Goal: Find specific page/section: Find specific page/section

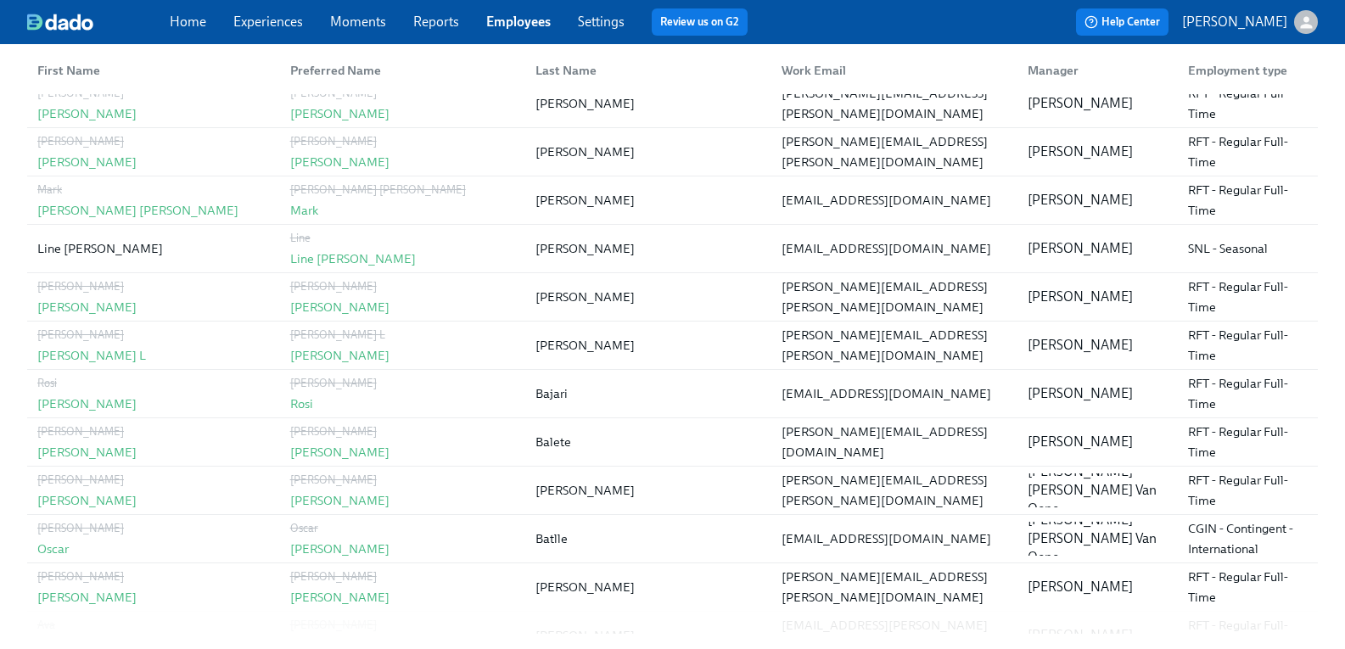
scroll to position [255, 0]
click at [1298, 22] on icon "button" at bounding box center [1307, 23] width 18 height 18
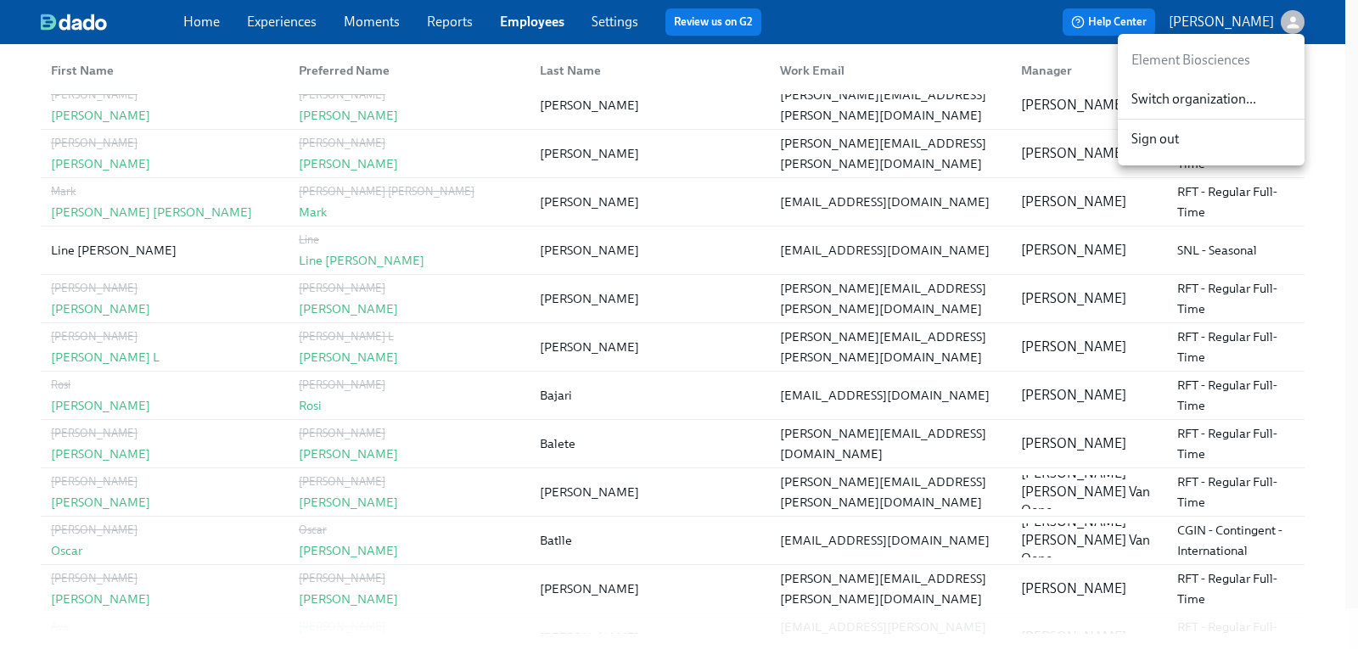
drag, startPoint x: 121, startPoint y: 251, endPoint x: 59, endPoint y: 255, distance: 62.9
click at [59, 255] on div at bounding box center [679, 324] width 1358 height 649
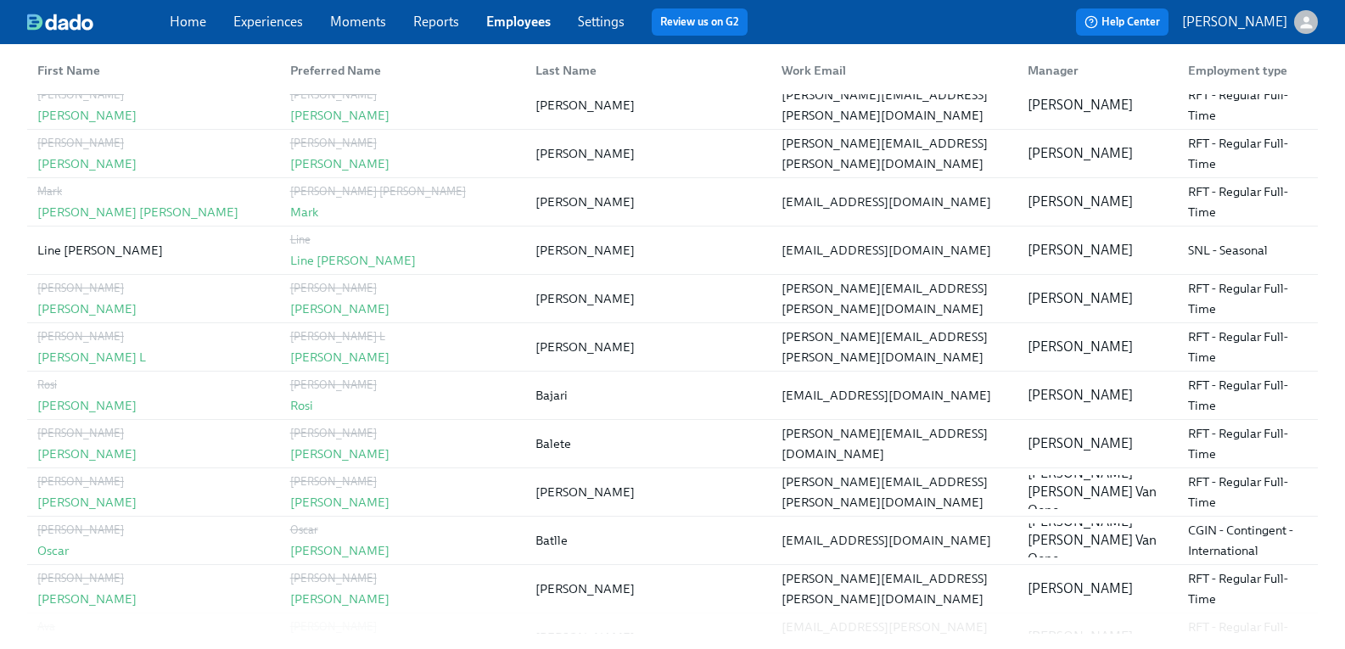
click at [551, 26] on link "Employees" at bounding box center [518, 22] width 65 height 16
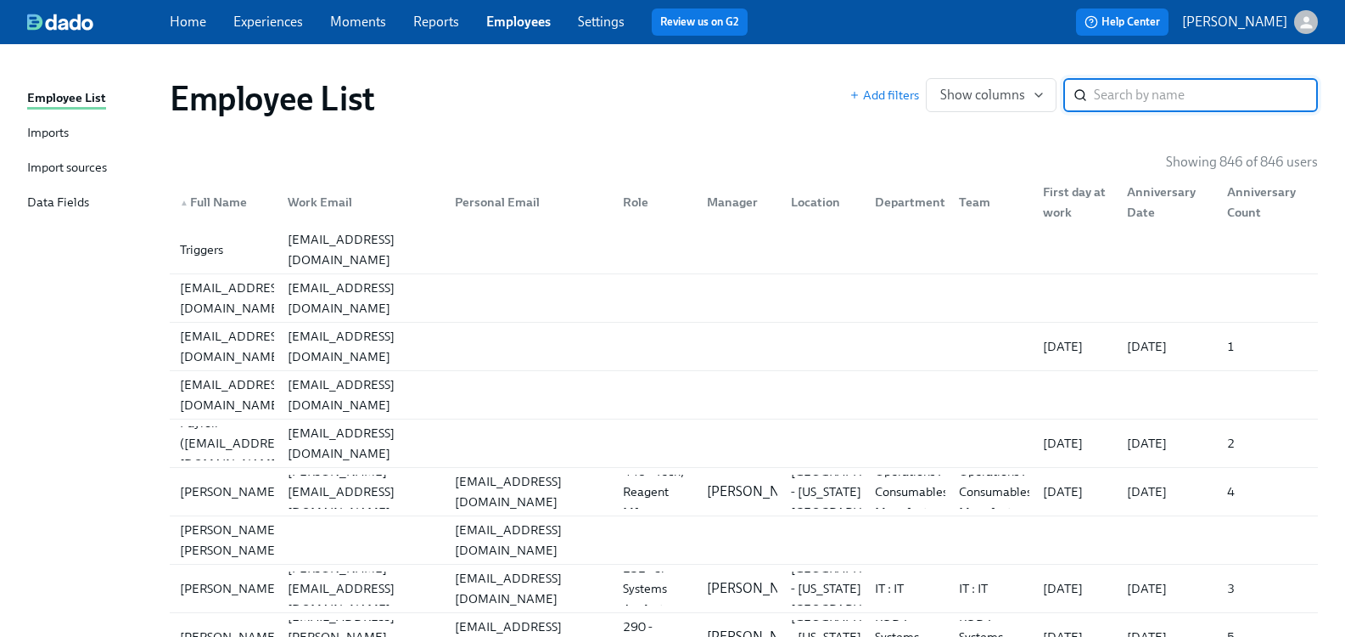
click at [1109, 97] on input "search" at bounding box center [1206, 95] width 224 height 34
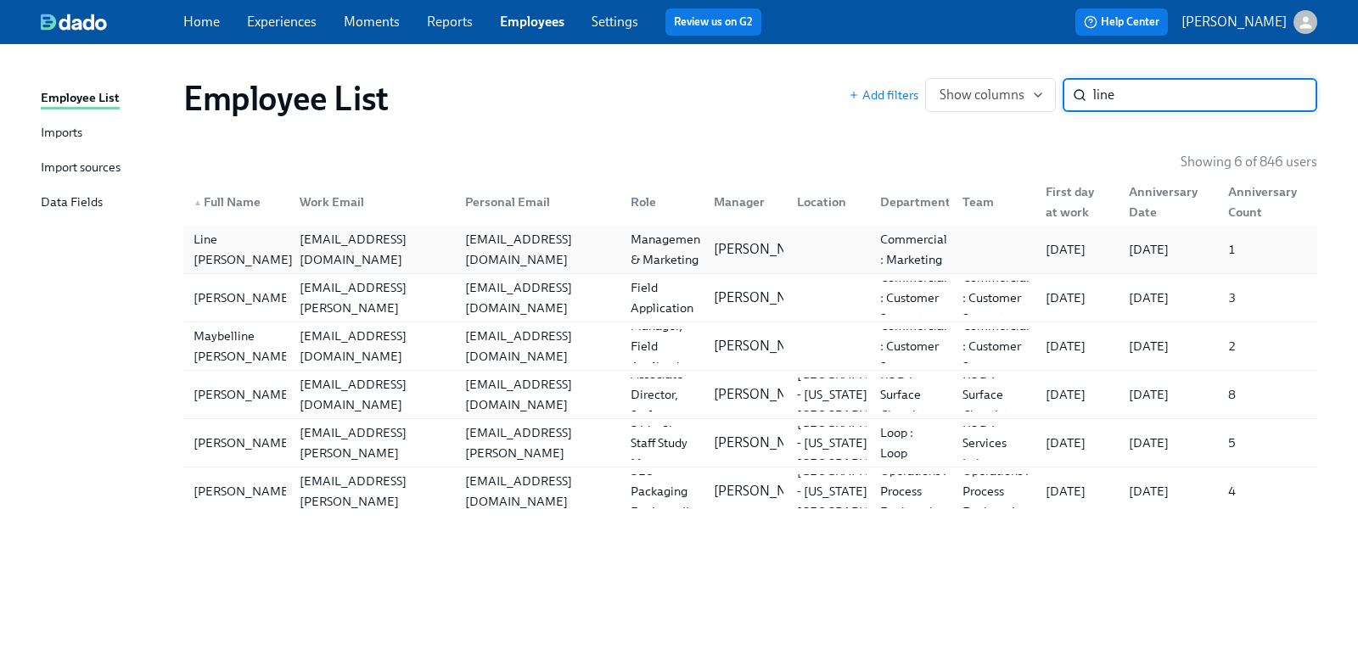
type input "line"
click at [242, 240] on div "Line Eugenia Andersson" at bounding box center [243, 249] width 113 height 41
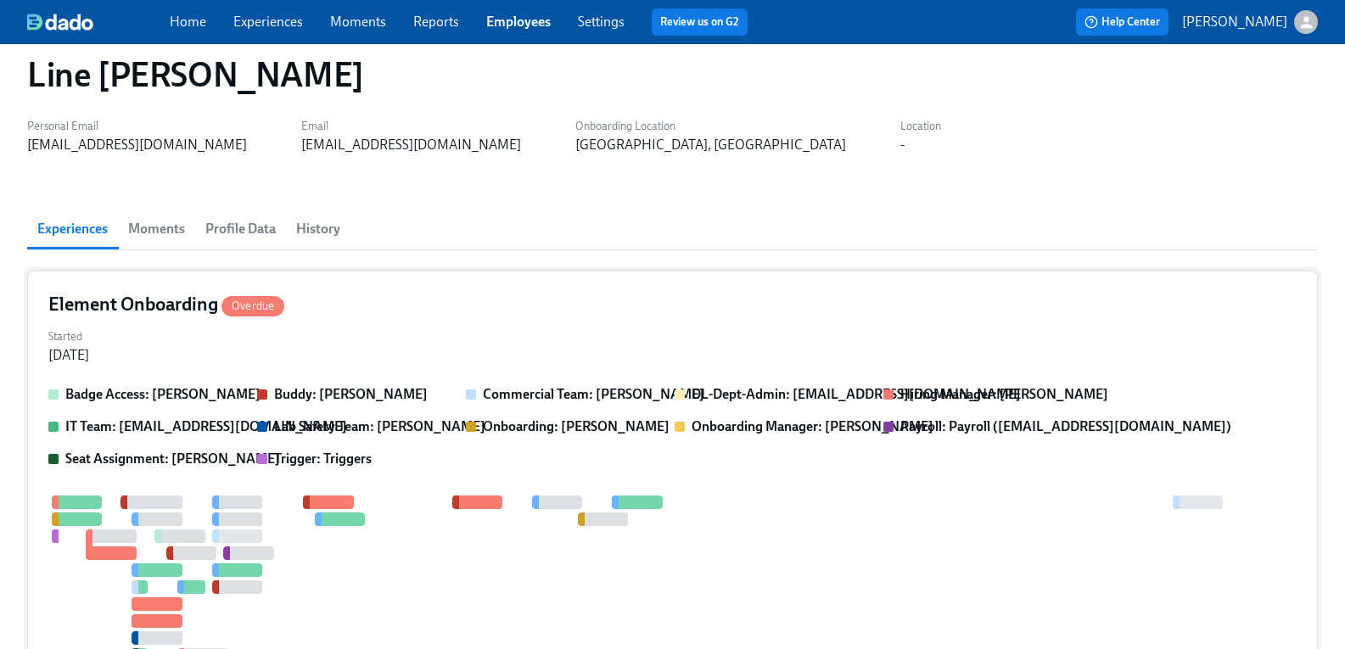
scroll to position [15, 0]
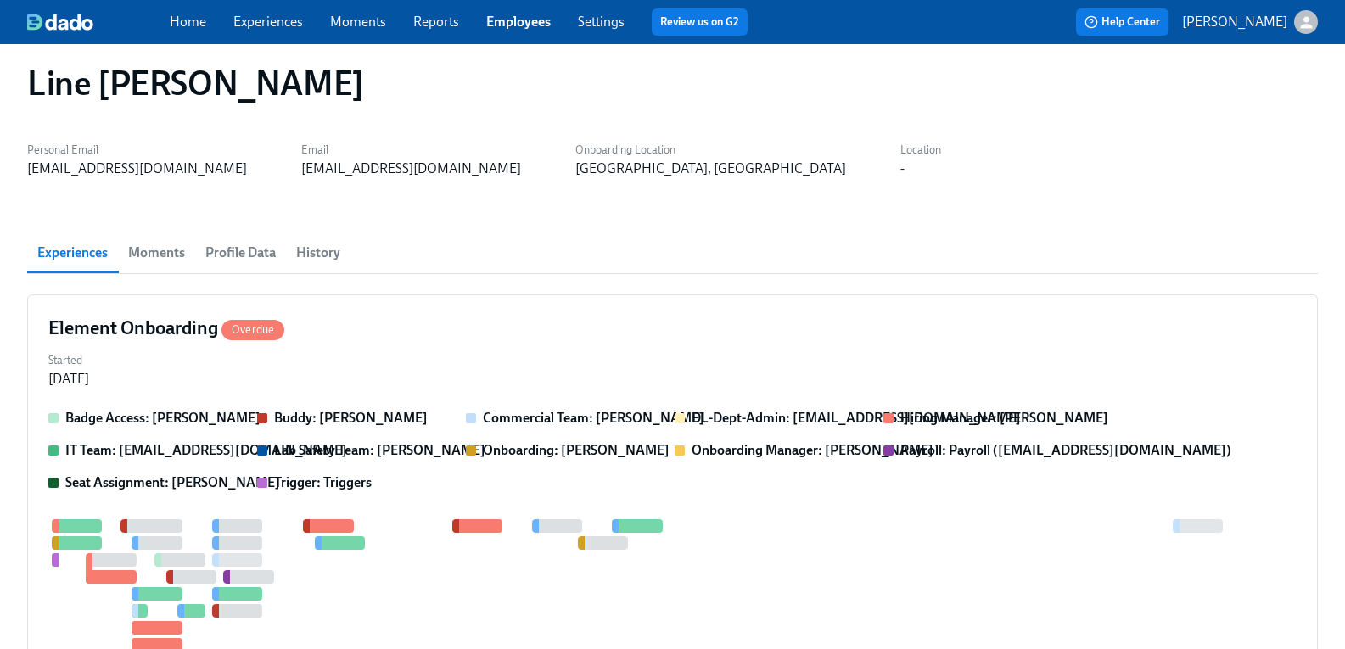
click at [334, 249] on span "History" at bounding box center [318, 253] width 44 height 24
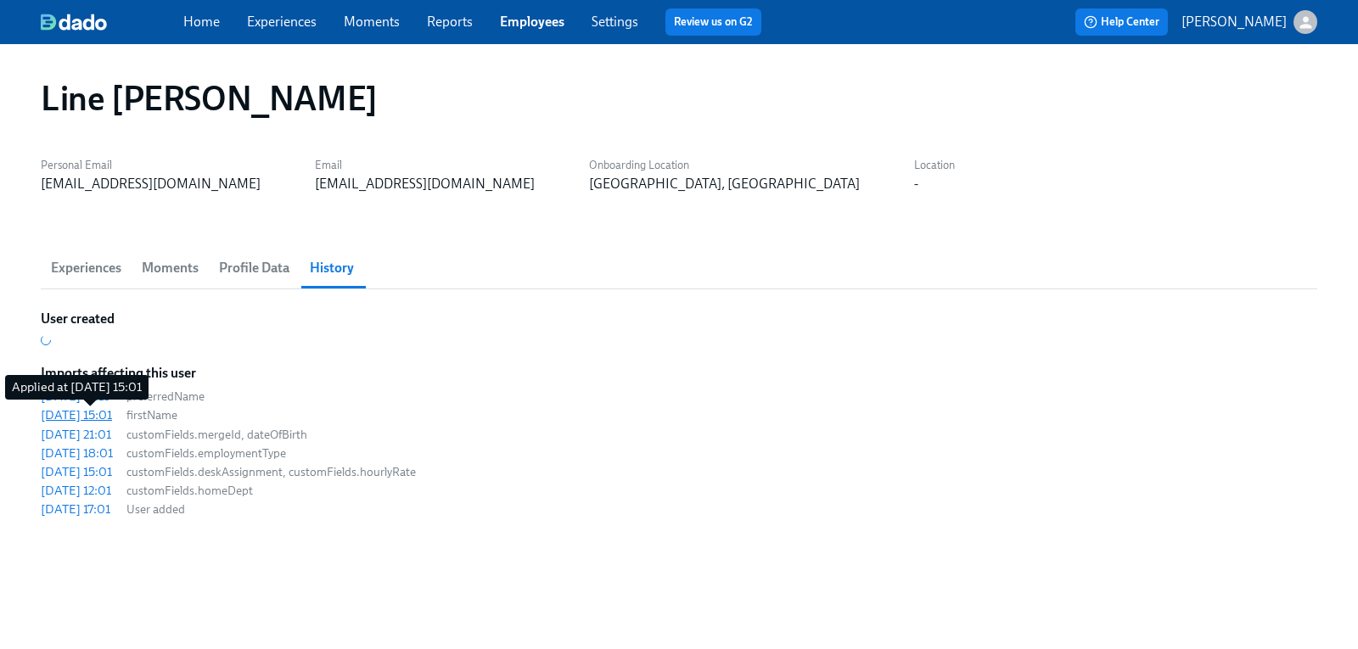
click at [112, 418] on div "2025/07/30 15:01" at bounding box center [76, 415] width 71 height 17
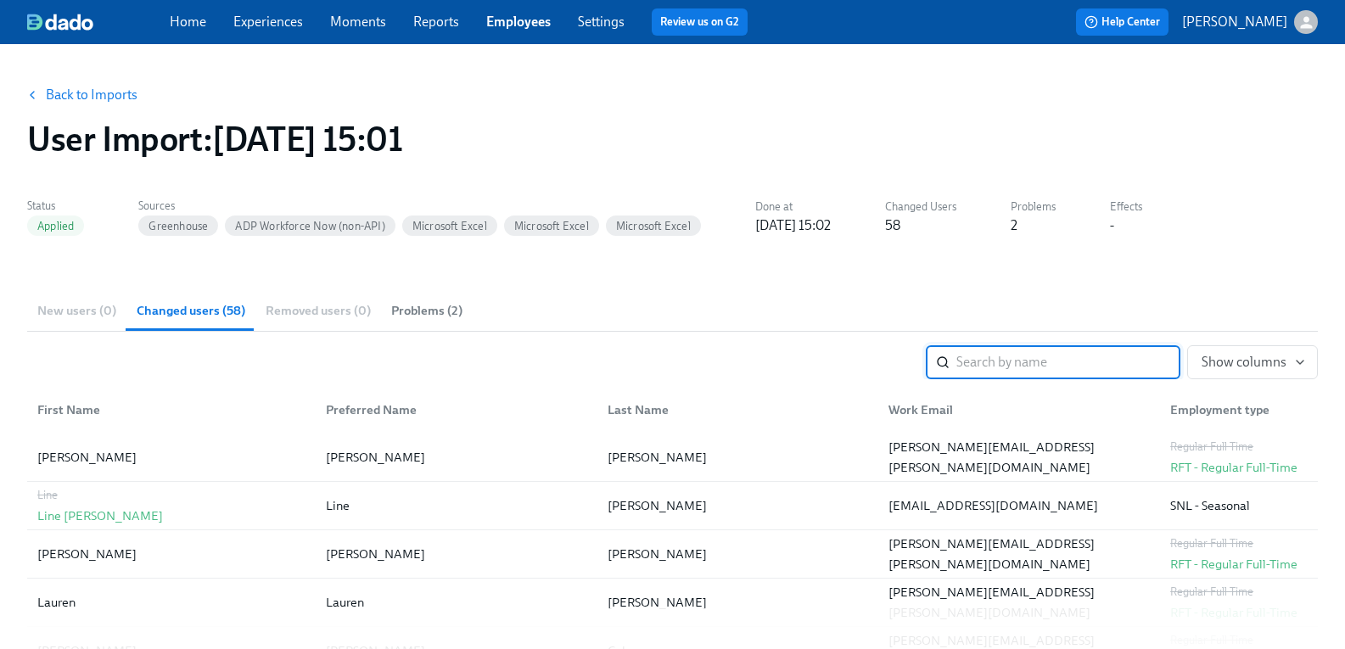
click at [533, 26] on link "Employees" at bounding box center [518, 22] width 65 height 16
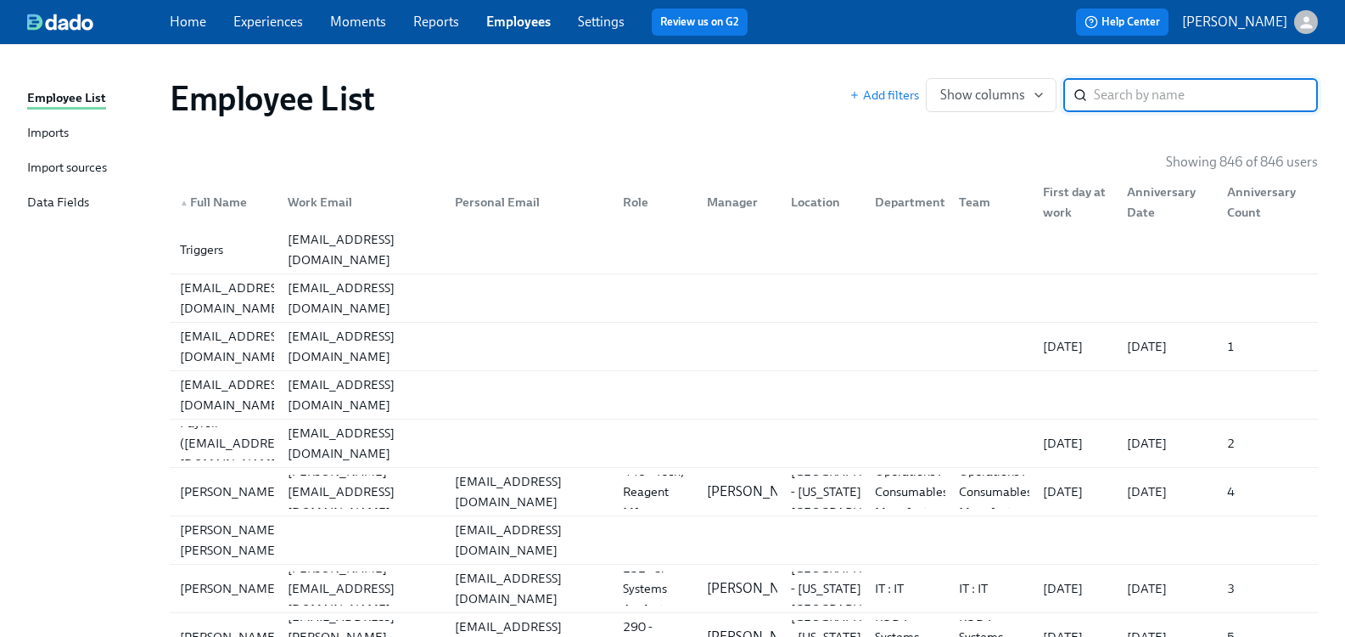
click at [1133, 100] on input "search" at bounding box center [1206, 95] width 224 height 34
type input "k"
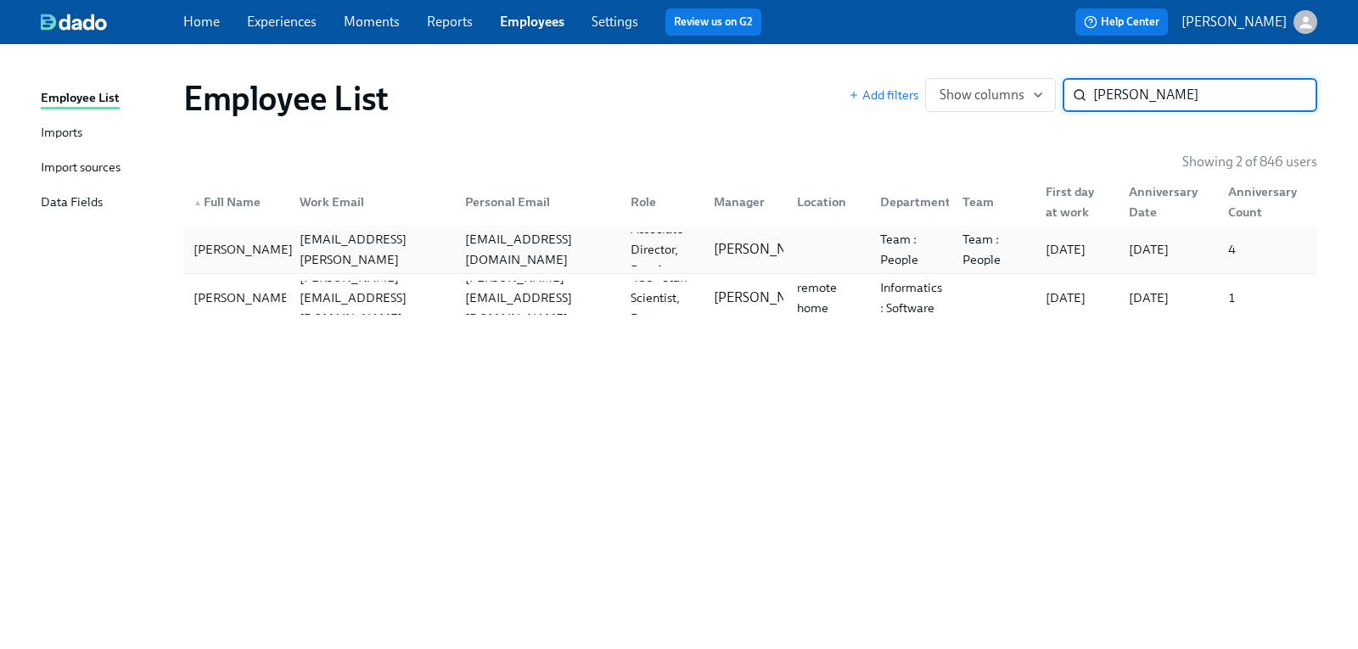
type input "jaime"
click at [205, 250] on div "[PERSON_NAME]" at bounding box center [243, 249] width 113 height 20
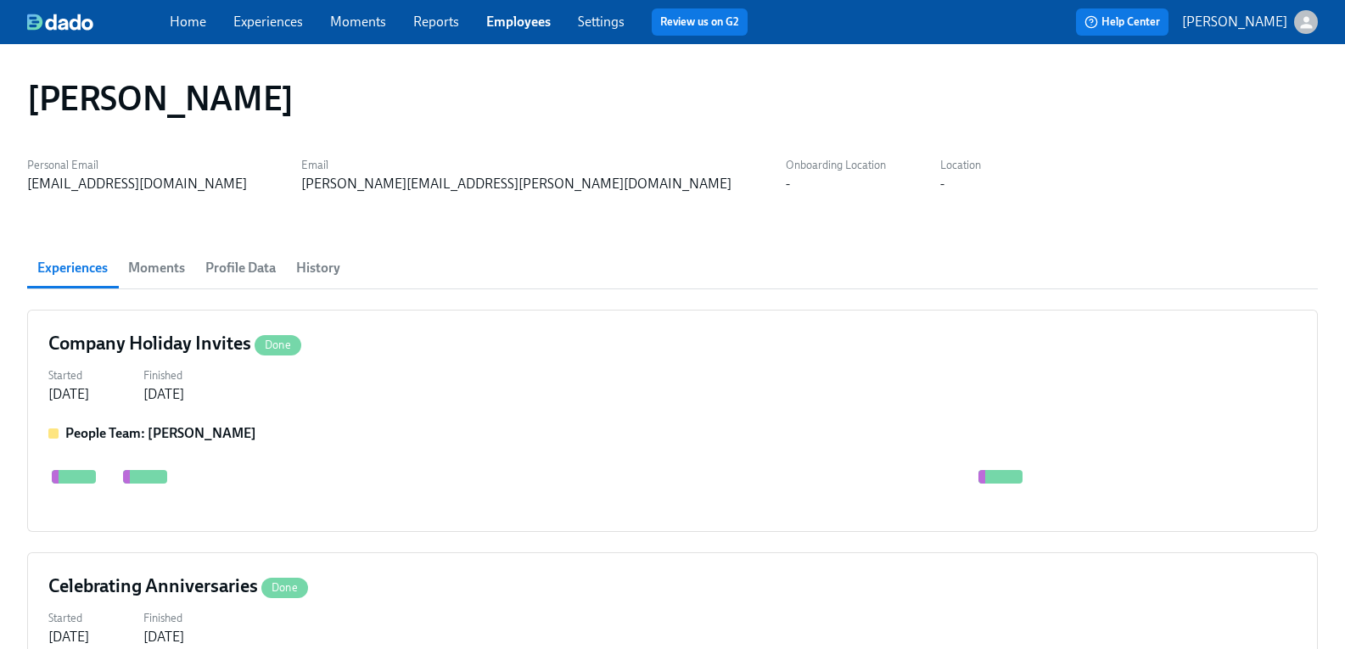
scroll to position [0, 38]
click at [255, 269] on span "Profile Data" at bounding box center [240, 268] width 70 height 24
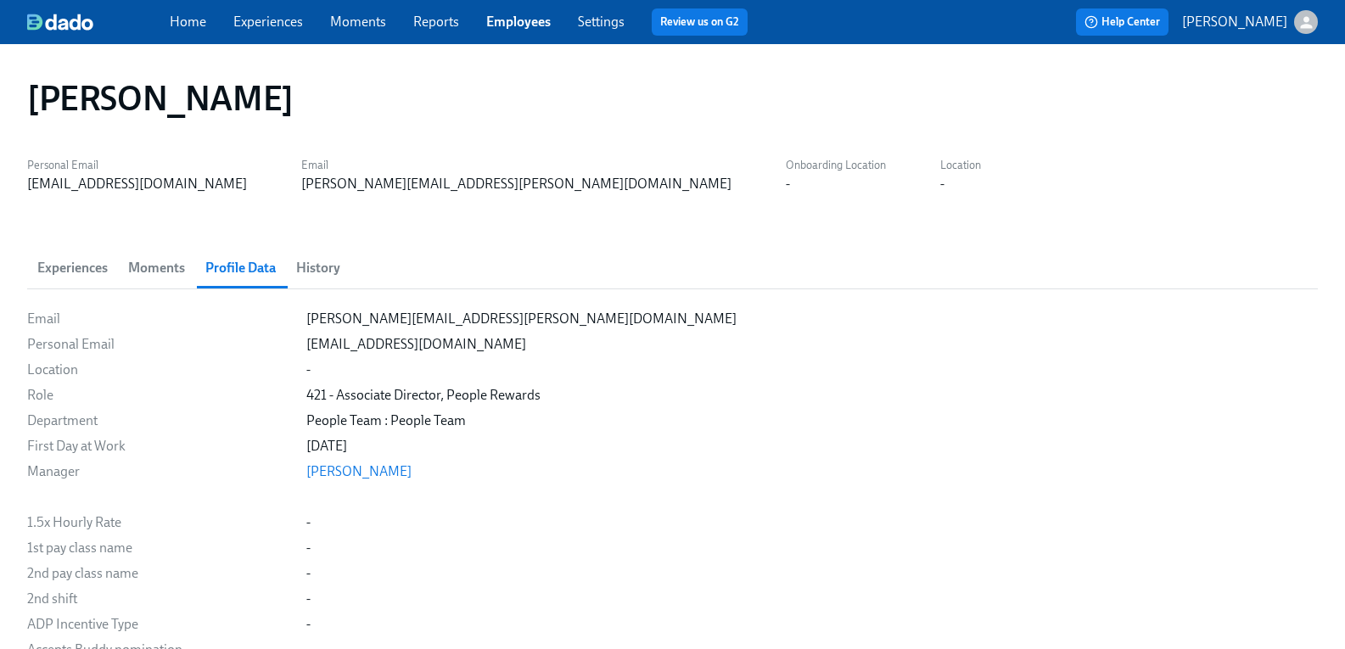
click at [101, 272] on span "Experiences" at bounding box center [72, 268] width 70 height 24
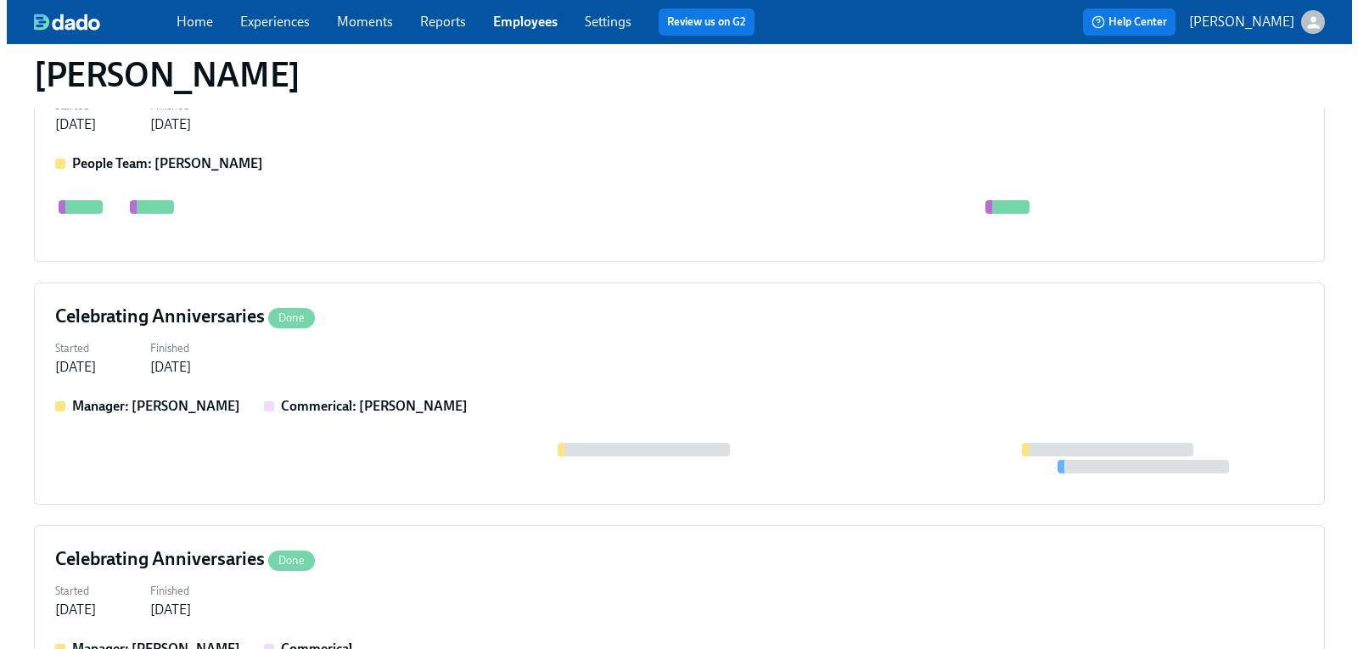
scroll to position [424, 0]
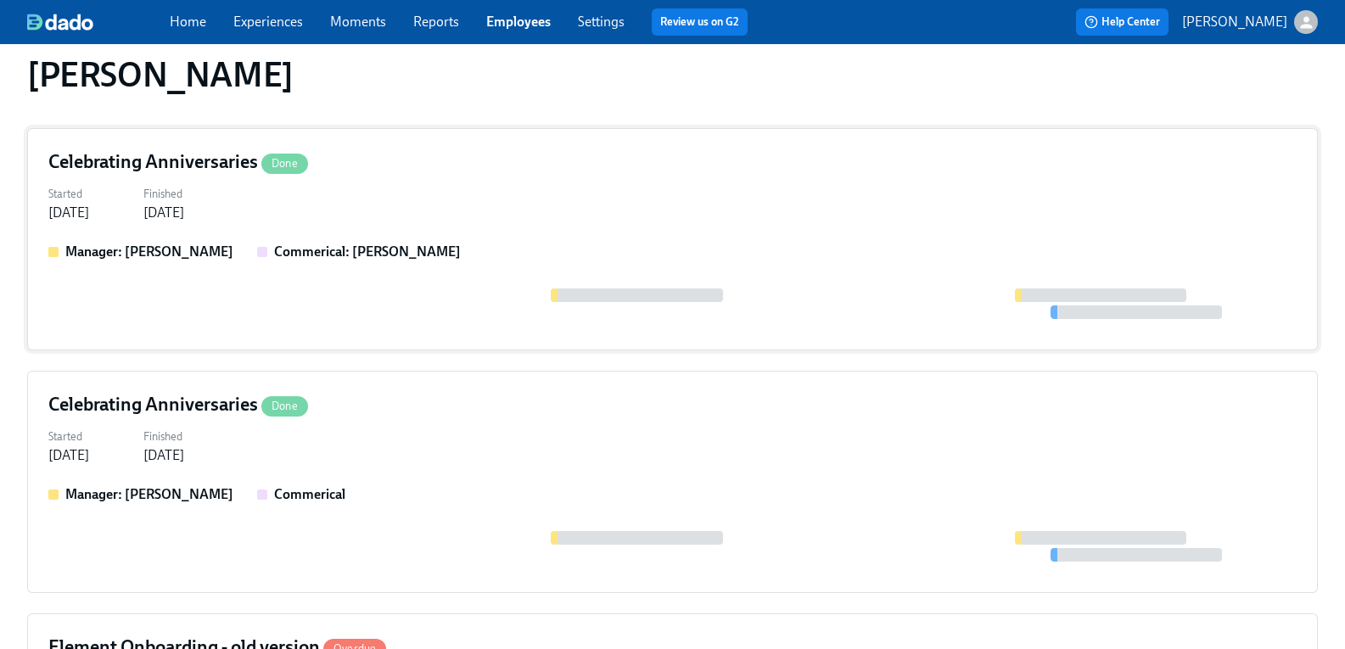
click at [219, 169] on h4 "Celebrating Anniversaries Done" at bounding box center [178, 161] width 260 height 25
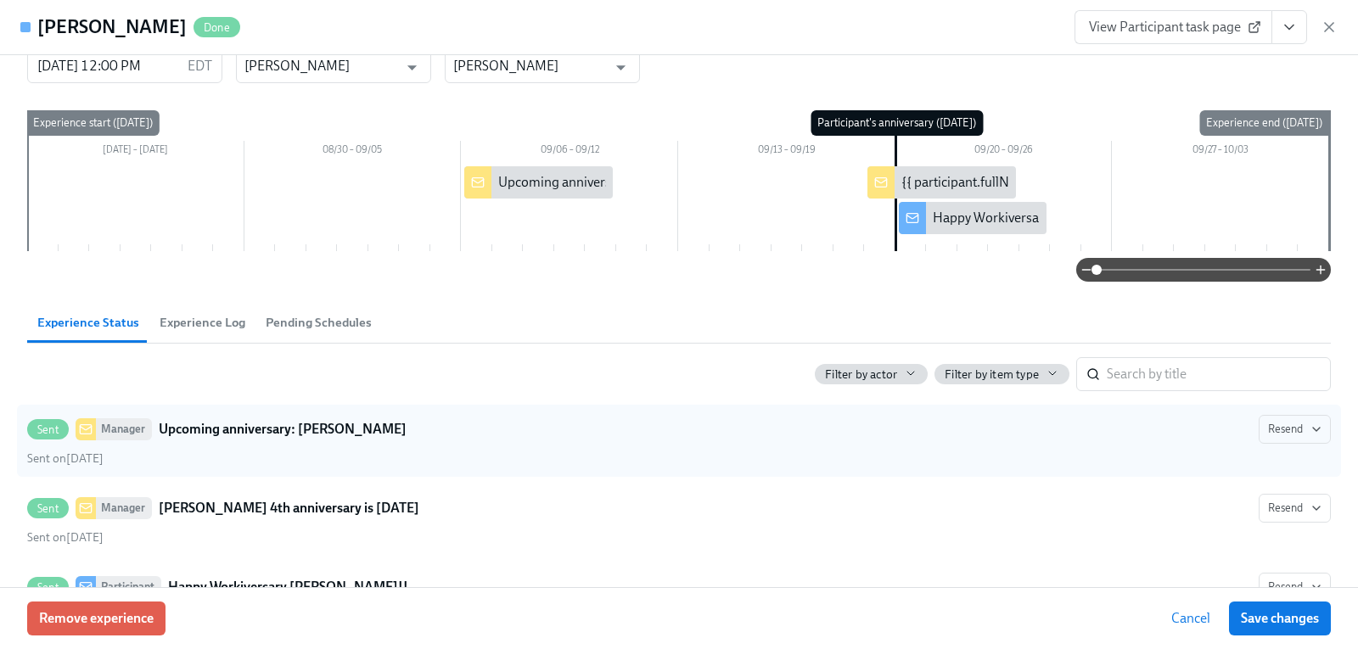
scroll to position [85, 0]
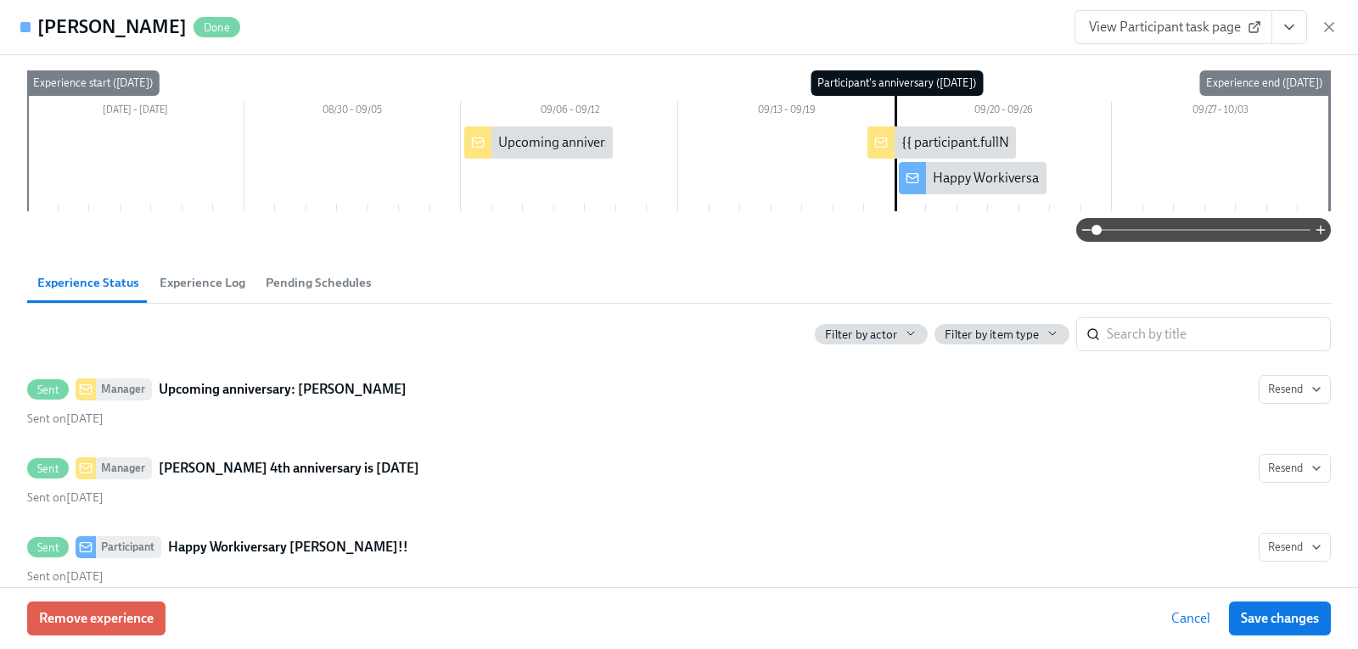
click at [1288, 26] on icon "View task page" at bounding box center [1289, 27] width 17 height 17
click at [1224, 55] on li "View Manager task page" at bounding box center [1190, 65] width 187 height 29
click at [1182, 67] on link "View Manager task page" at bounding box center [1180, 65] width 141 height 19
